Goal: Check status: Check status

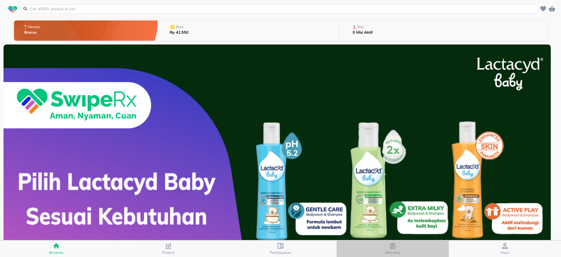
click at [387, 250] on span "Aktivitas" at bounding box center [392, 252] width 15 height 5
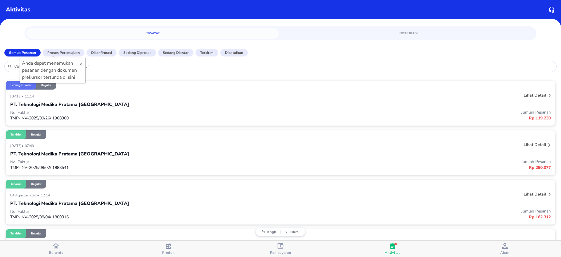
click at [59, 111] on p "No. Faktur" at bounding box center [145, 113] width 270 height 6
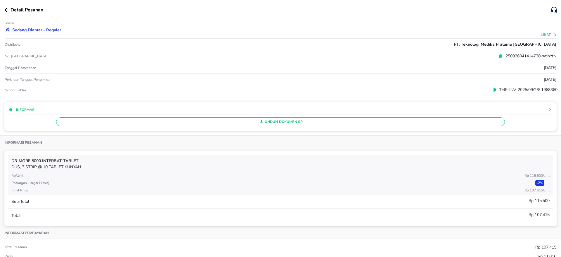
click at [541, 33] on button "Lihat" at bounding box center [549, 35] width 17 height 4
